Goal: Transaction & Acquisition: Purchase product/service

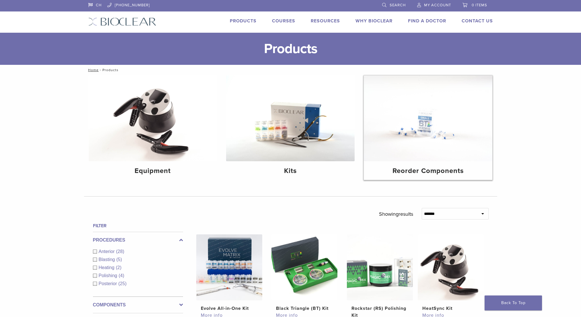
click at [429, 154] on img at bounding box center [428, 118] width 129 height 86
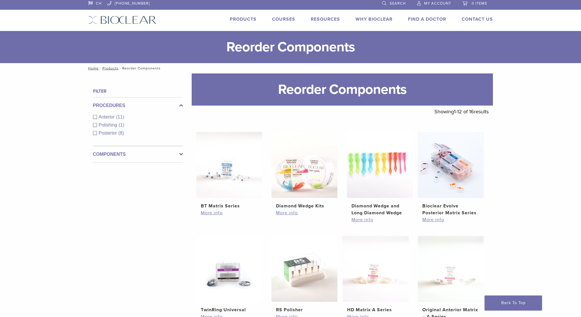
scroll to position [1, 0]
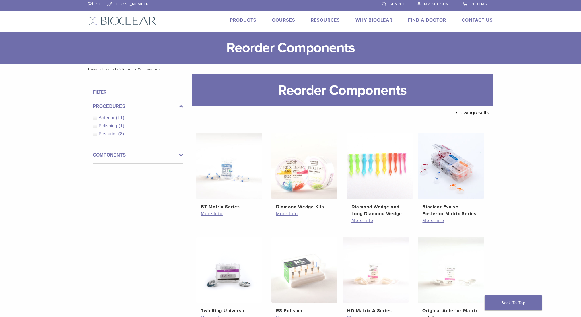
click at [400, 5] on span "Search" at bounding box center [398, 4] width 16 height 5
click at [399, 6] on span "Search" at bounding box center [398, 4] width 16 height 5
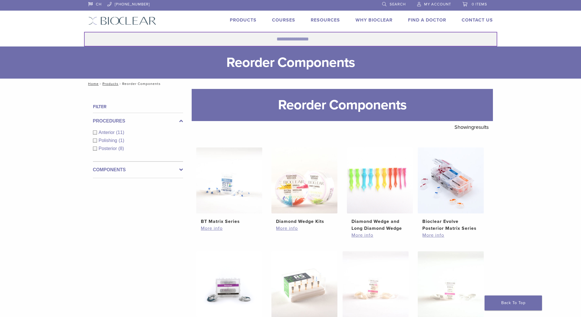
click at [165, 38] on input "Search for:" at bounding box center [290, 39] width 413 height 15
paste input "*********"
type input "******"
click at [84, 32] on button "Search" at bounding box center [84, 32] width 0 height 0
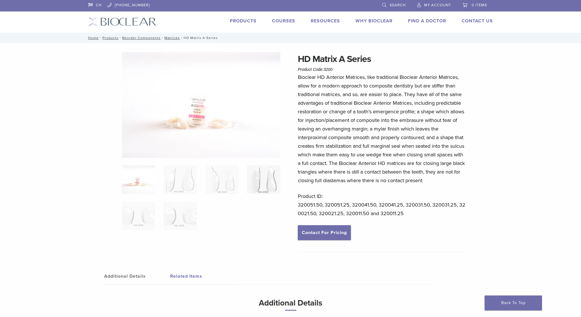
click at [261, 176] on img at bounding box center [263, 179] width 33 height 29
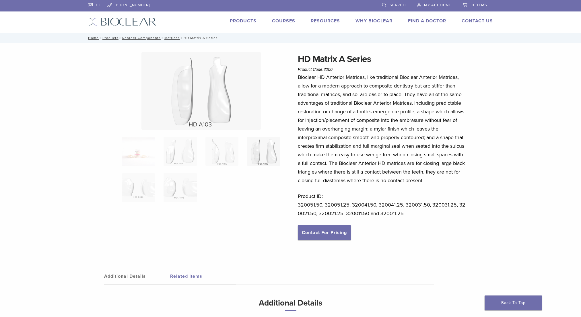
click at [209, 106] on img at bounding box center [200, 90] width 119 height 77
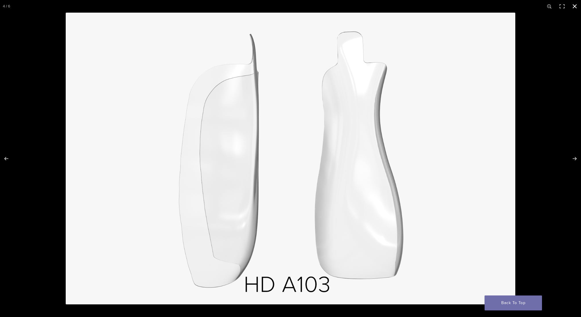
click at [577, 6] on button "Close (Esc)" at bounding box center [575, 6] width 13 height 13
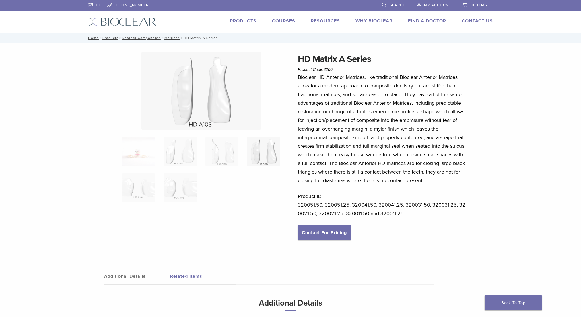
click at [265, 158] on img at bounding box center [263, 151] width 33 height 29
click at [222, 104] on img at bounding box center [200, 90] width 119 height 77
click at [58, 142] on div "HD Matrix A Series Product Code: 3200 $ 75.38 – $ 140.77 Price range: $75.38 th…" at bounding box center [290, 205] width 581 height 325
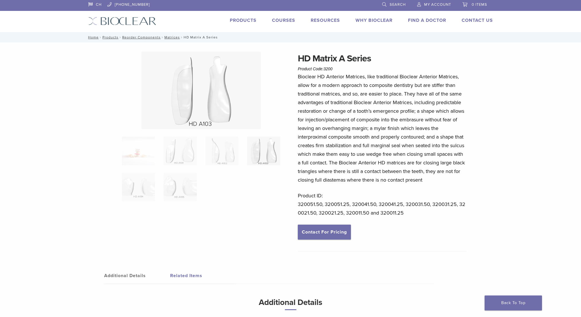
scroll to position [1, 0]
click at [103, 87] on div "HD Matrix A Series Product Code: 3200 $ 75.38 – $ 140.77 Price range: $75.38 th…" at bounding box center [290, 210] width 413 height 316
click at [103, 89] on div "HD Matrix A Series Product Code: 3200 $ 75.38 – $ 140.77 Price range: $75.38 th…" at bounding box center [290, 210] width 413 height 316
click at [24, 278] on div "HD Matrix A Series Product Code: 3200 $ 75.38 – $ 140.77 Price range: $75.38 th…" at bounding box center [290, 204] width 581 height 325
click at [174, 118] on img at bounding box center [200, 90] width 119 height 77
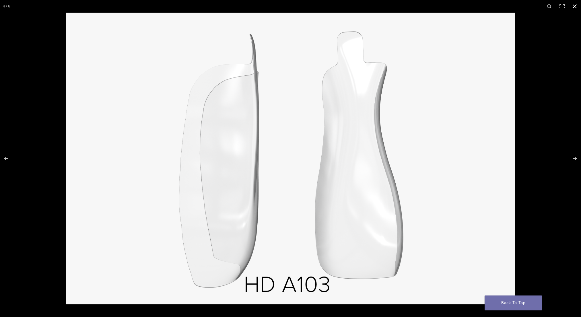
click at [573, 5] on button "Close (Esc)" at bounding box center [575, 6] width 13 height 13
